Goal: Information Seeking & Learning: Find specific fact

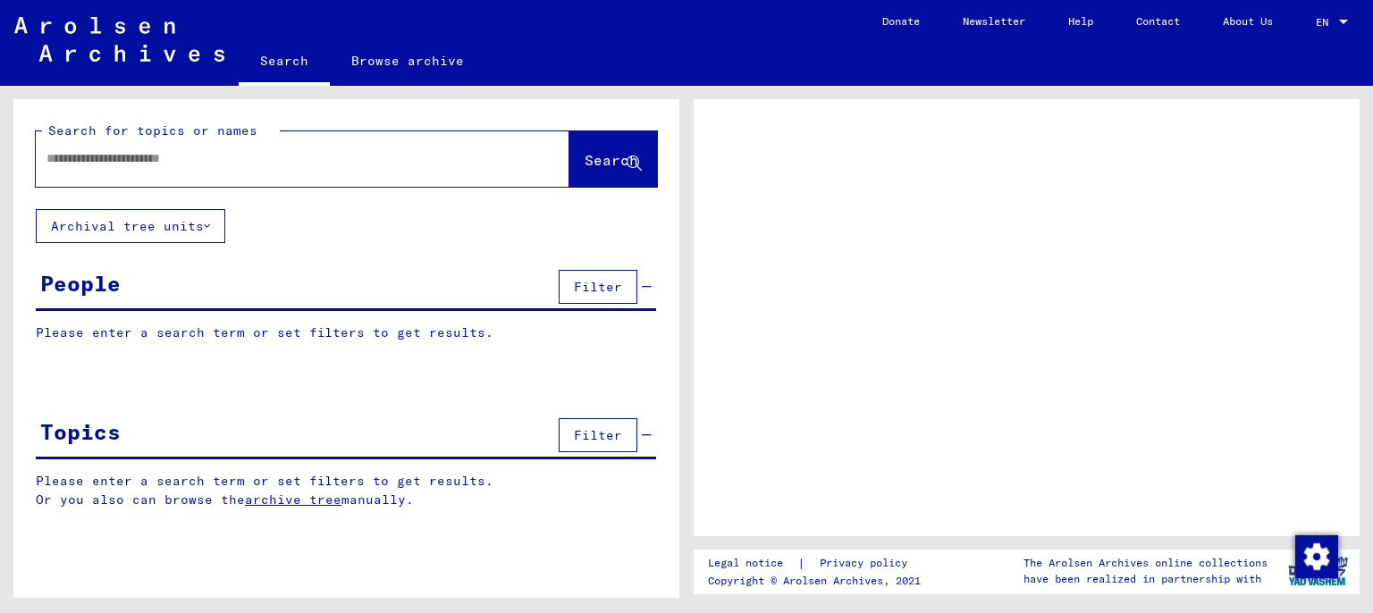
click at [264, 145] on div at bounding box center [281, 159] width 491 height 40
click at [374, 167] on input "text" at bounding box center [286, 158] width 480 height 19
type input "**********"
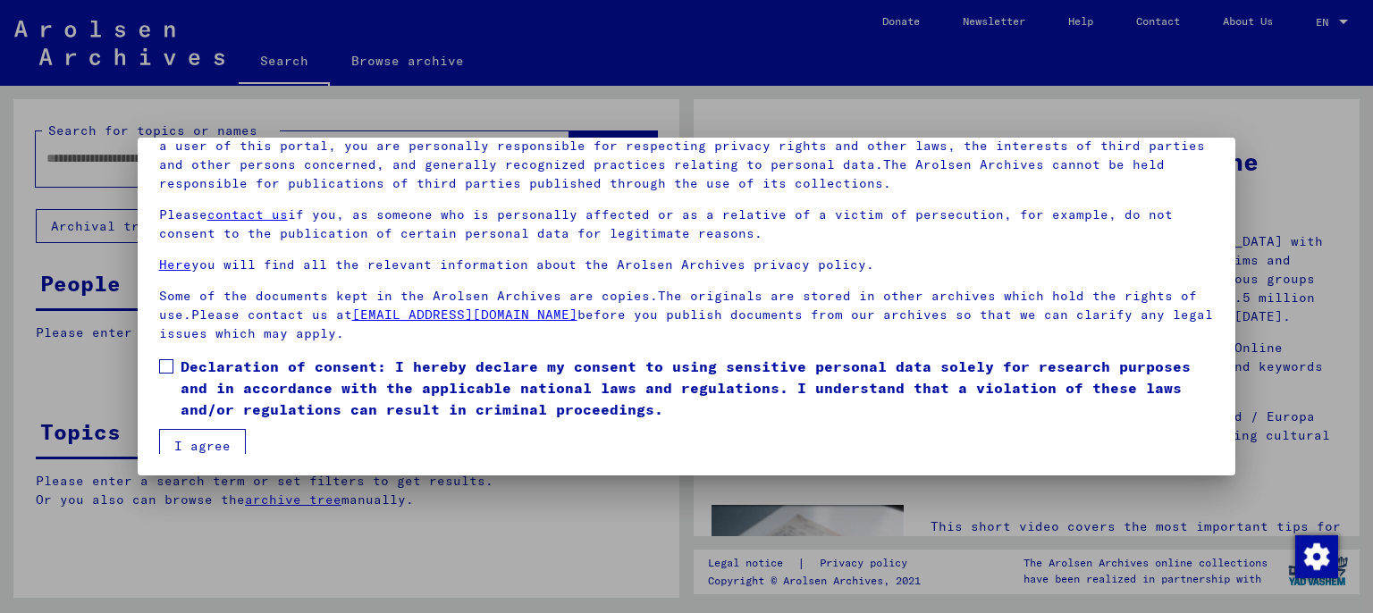
scroll to position [8, 0]
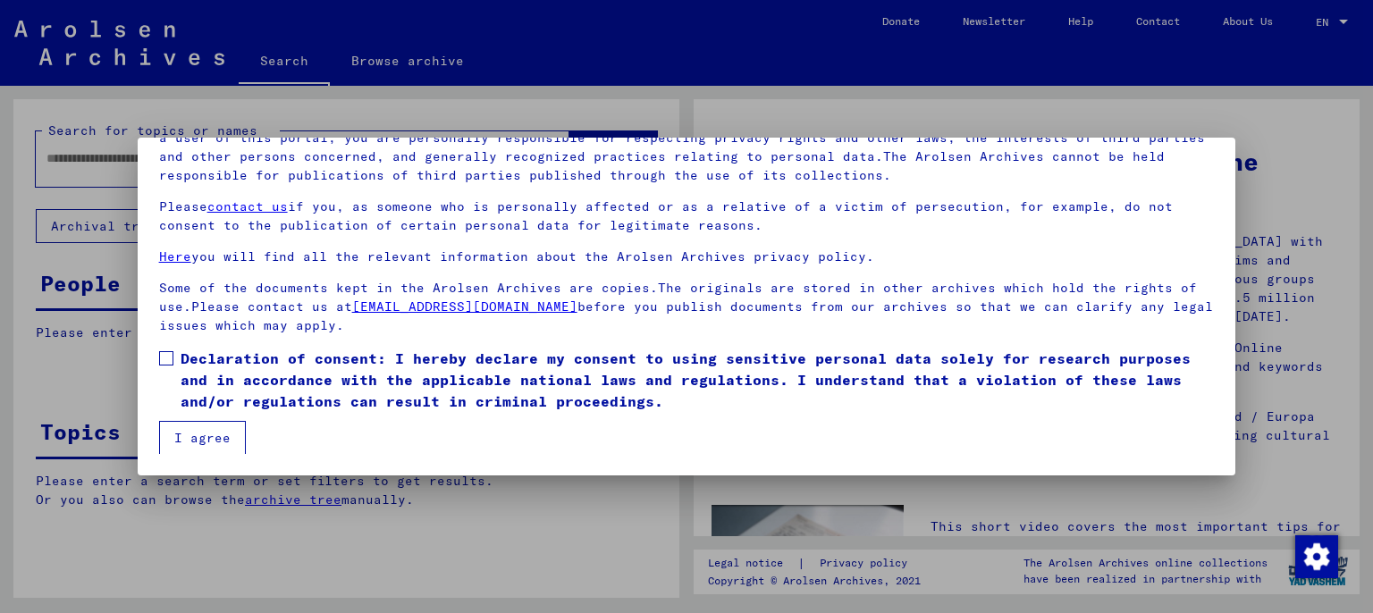
click at [155, 357] on mat-dialog-content "Our terms of use were established by the international commission, which is the…" at bounding box center [687, 254] width 1098 height 399
click at [173, 359] on label "Declaration of consent: I hereby declare my consent to using sensitive personal…" at bounding box center [686, 380] width 1055 height 64
click at [200, 432] on button "I agree" at bounding box center [202, 438] width 87 height 34
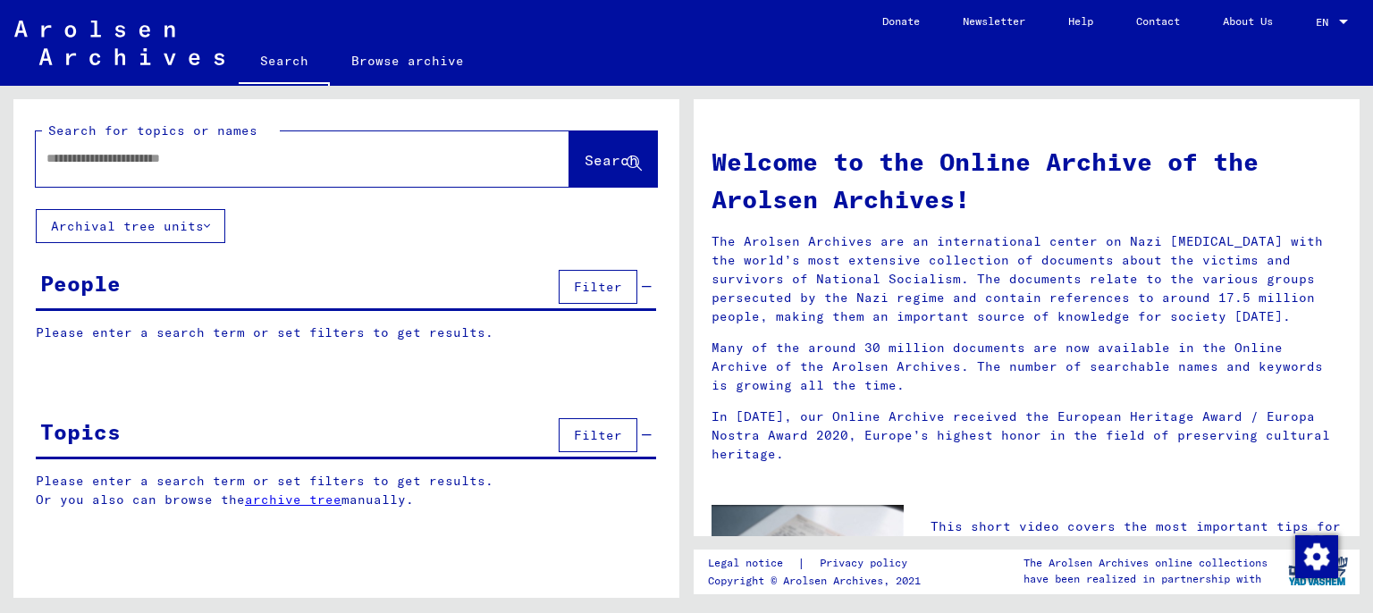
click at [289, 155] on input "text" at bounding box center [280, 158] width 469 height 19
type input "**********"
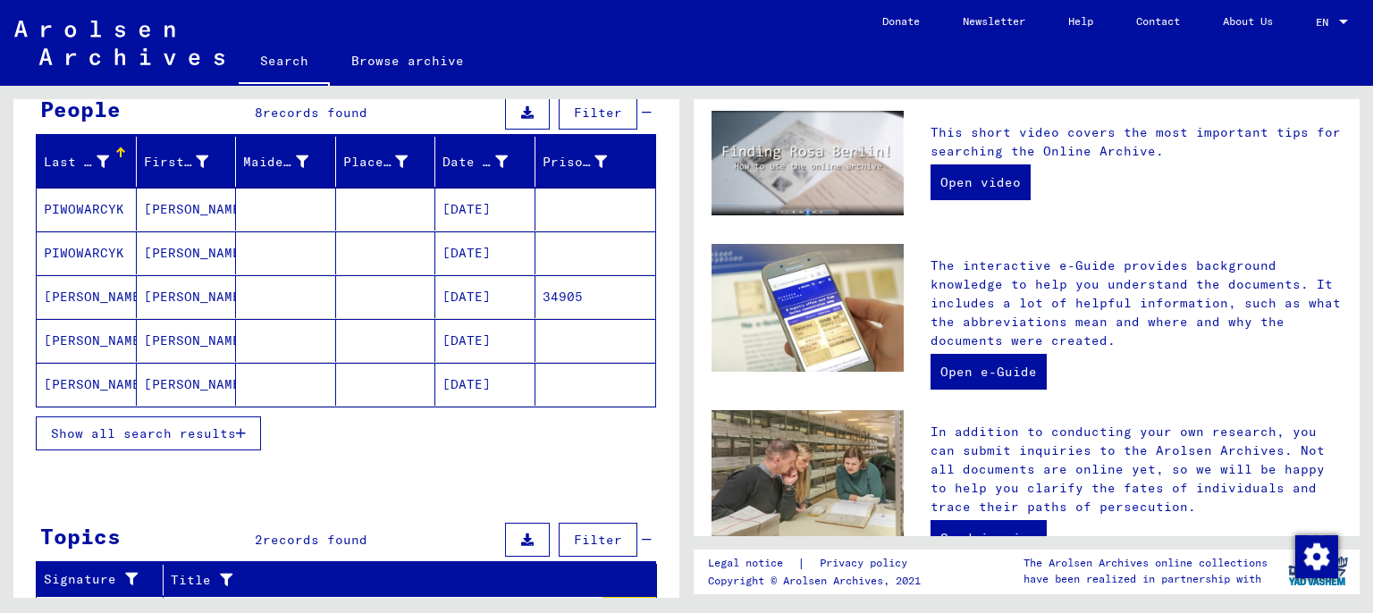
scroll to position [296, 0]
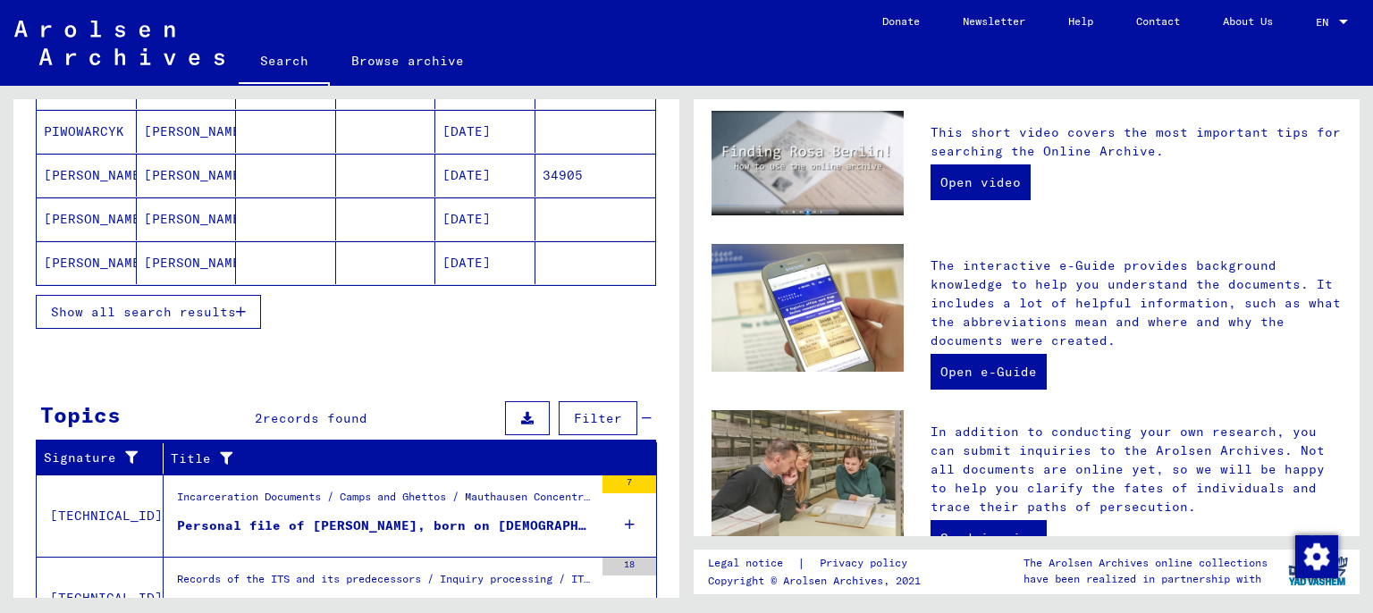
click at [189, 323] on button "Show all search results" at bounding box center [148, 312] width 225 height 34
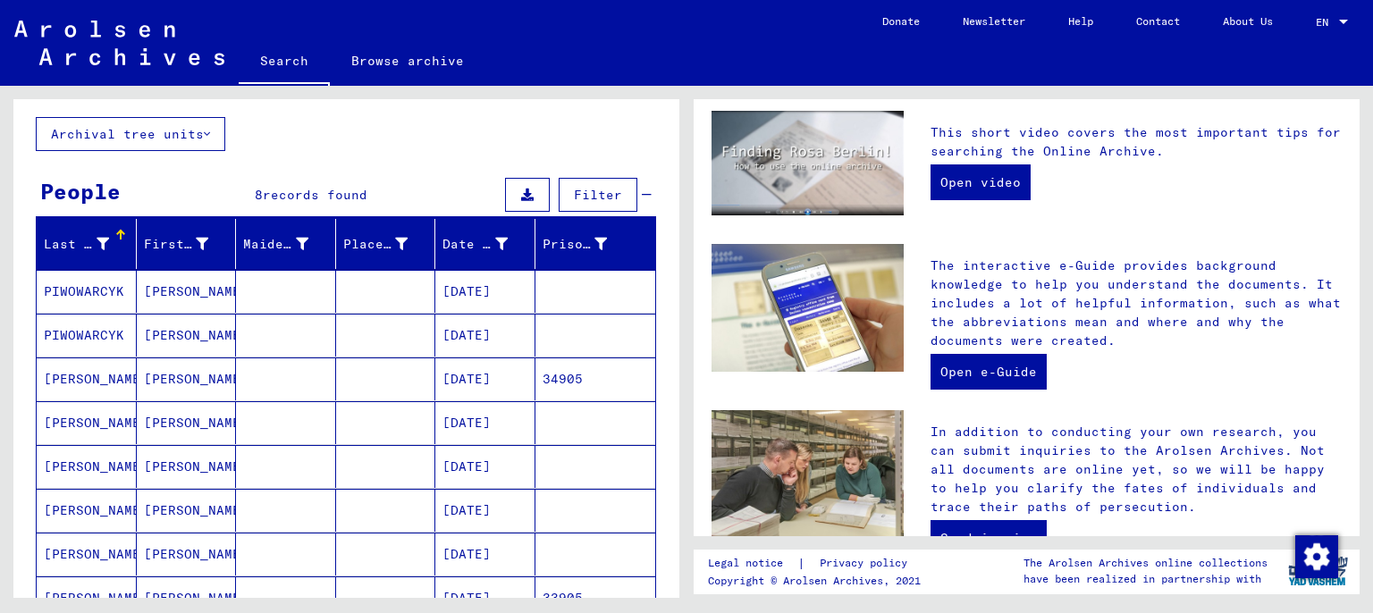
scroll to position [197, 0]
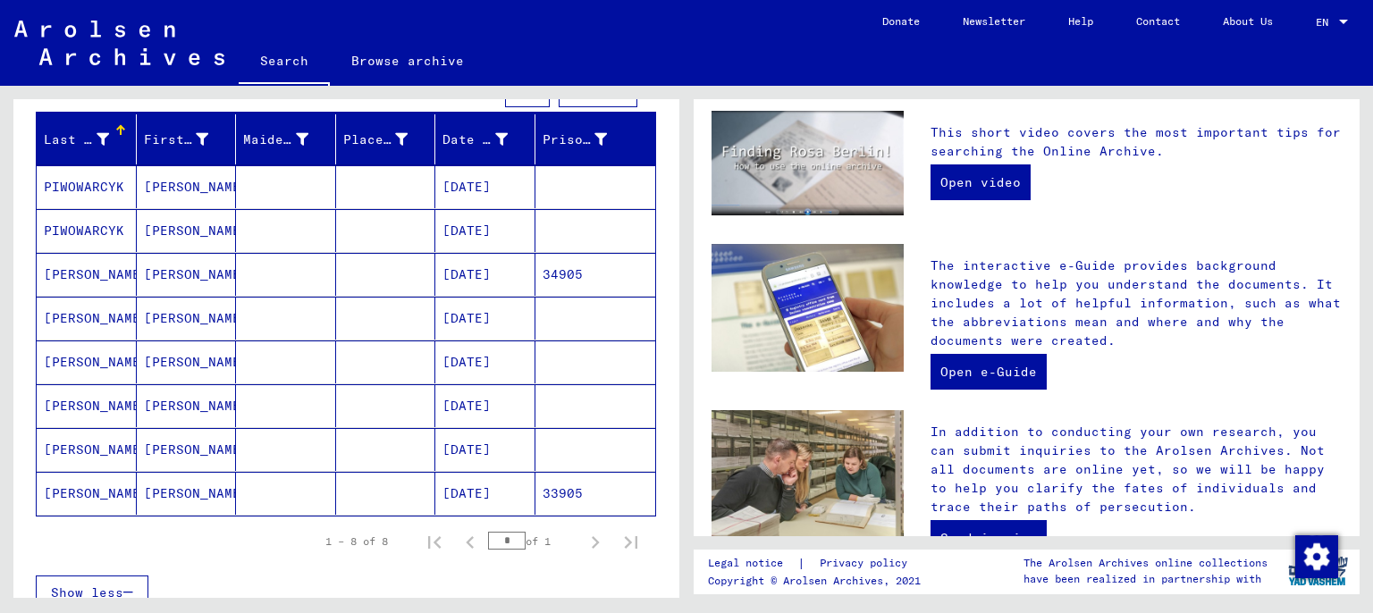
click at [472, 499] on mat-cell "[DATE]" at bounding box center [485, 493] width 100 height 43
